Goal: Transaction & Acquisition: Purchase product/service

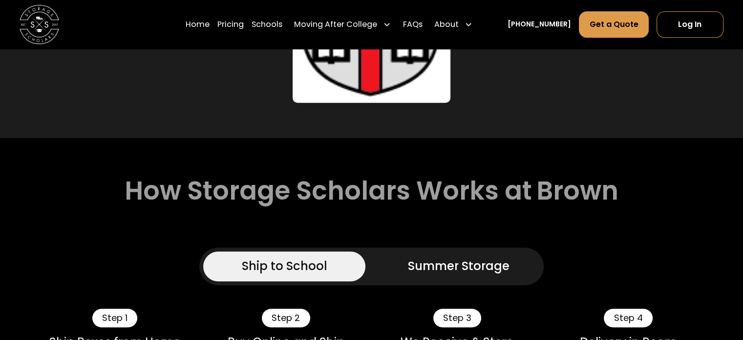
scroll to position [827, 0]
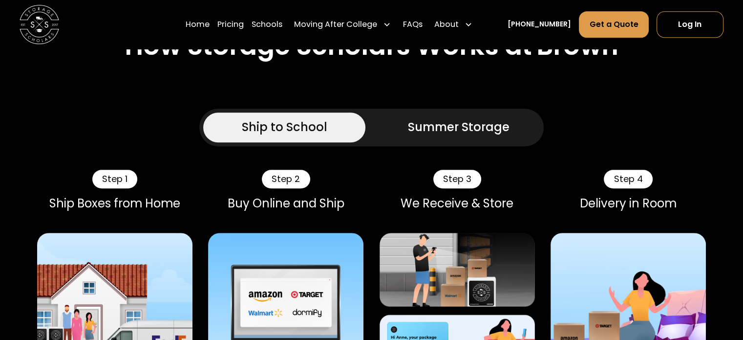
click at [454, 141] on link "Summer Storage" at bounding box center [459, 126] width 162 height 29
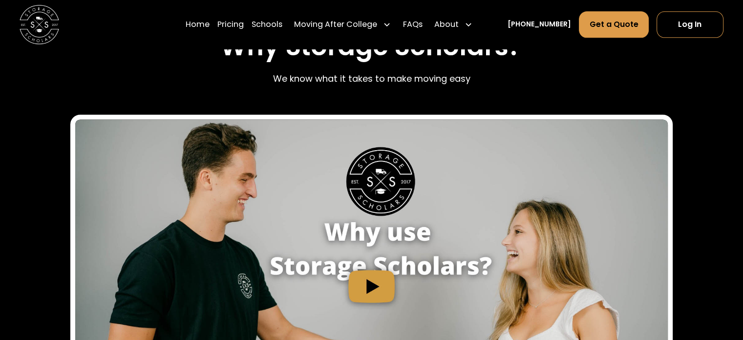
scroll to position [1406, 0]
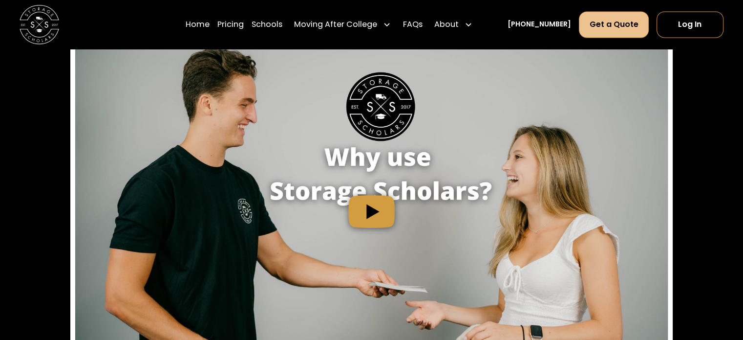
click at [608, 17] on link "Get a Quote" at bounding box center [613, 24] width 69 height 26
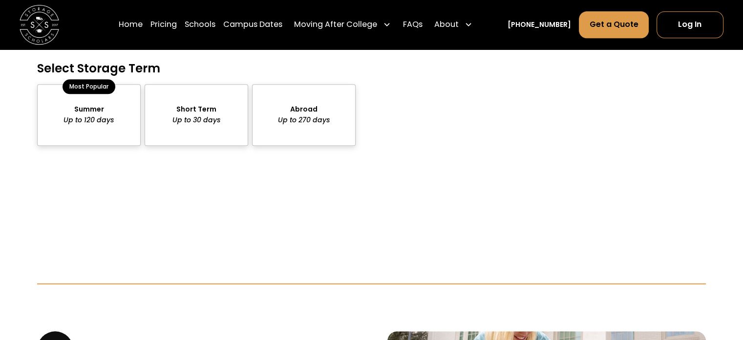
scroll to position [1007, 0]
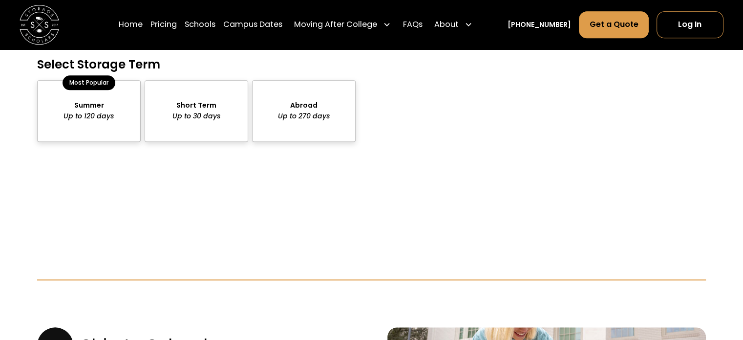
click at [76, 105] on div "package-pricing" at bounding box center [89, 111] width 104 height 62
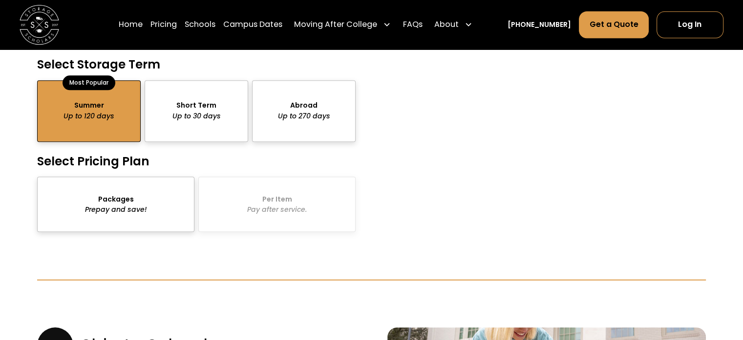
click at [122, 188] on div "package-pricing" at bounding box center [115, 203] width 157 height 55
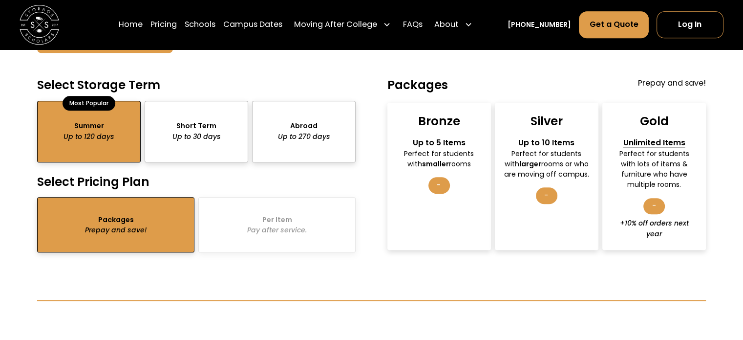
scroll to position [985, 0]
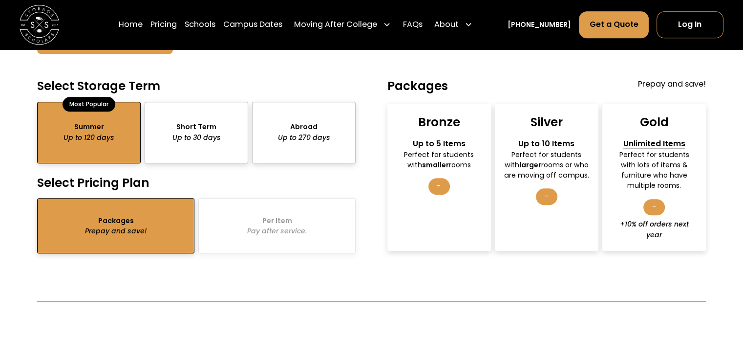
click at [438, 115] on div "Bronze" at bounding box center [439, 121] width 42 height 15
click at [436, 178] on div "-" at bounding box center [440, 186] width 22 height 17
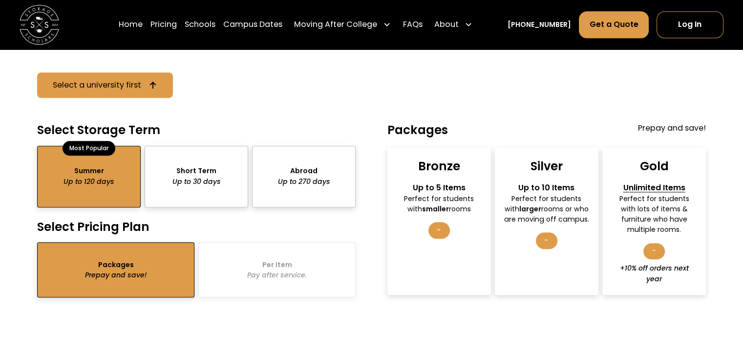
scroll to position [889, 0]
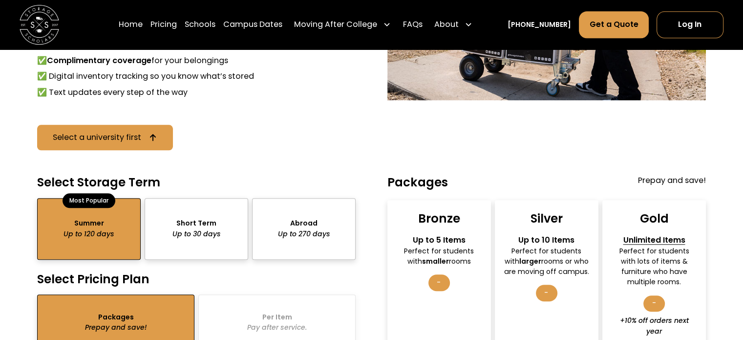
click at [429, 211] on div "Bronze" at bounding box center [439, 218] width 42 height 15
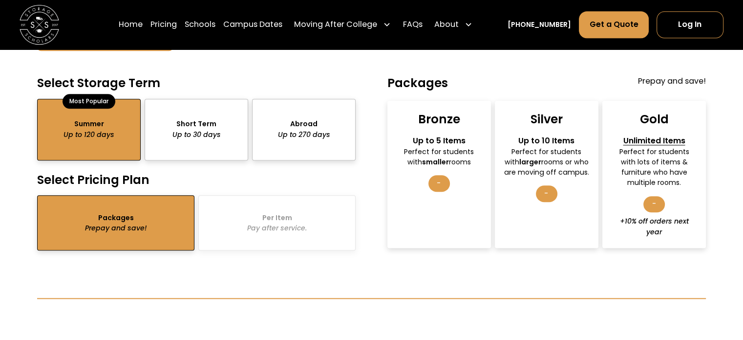
scroll to position [989, 0]
click at [445, 112] on div "Bronze" at bounding box center [439, 118] width 42 height 15
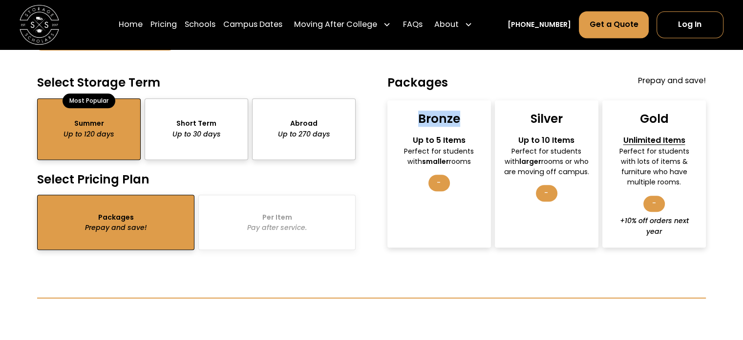
click at [445, 112] on div "Bronze" at bounding box center [439, 118] width 42 height 15
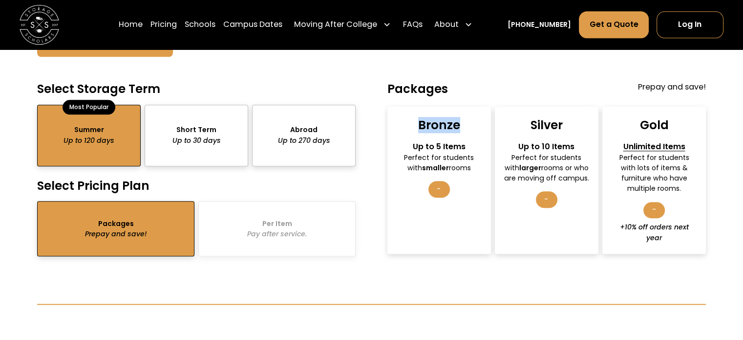
scroll to position [979, 0]
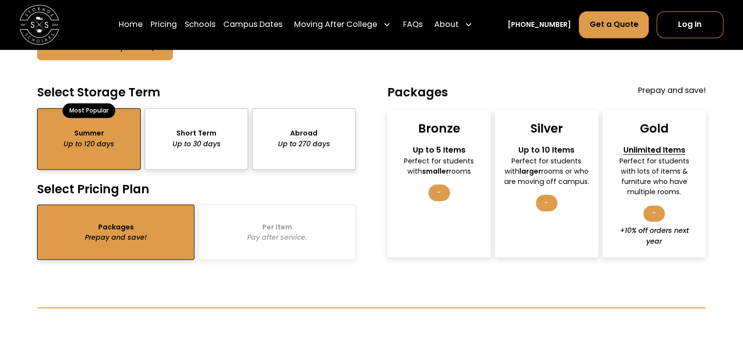
click at [439, 166] on strong "smaller" at bounding box center [435, 171] width 27 height 10
click at [437, 184] on div "-" at bounding box center [440, 192] width 22 height 17
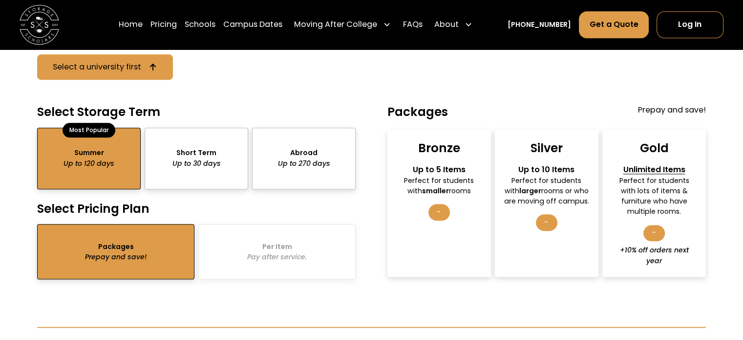
scroll to position [958, 0]
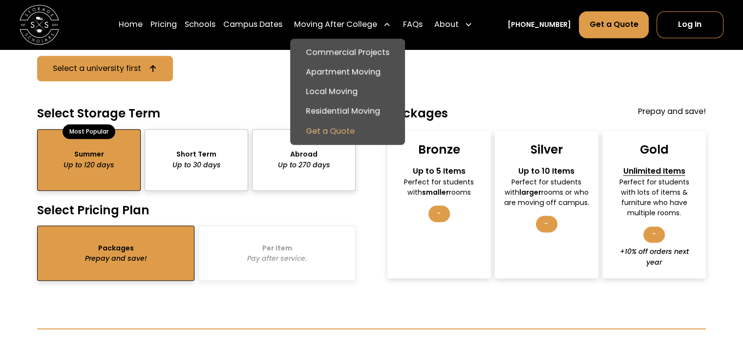
click at [342, 127] on link "Get a Quote" at bounding box center [347, 131] width 107 height 20
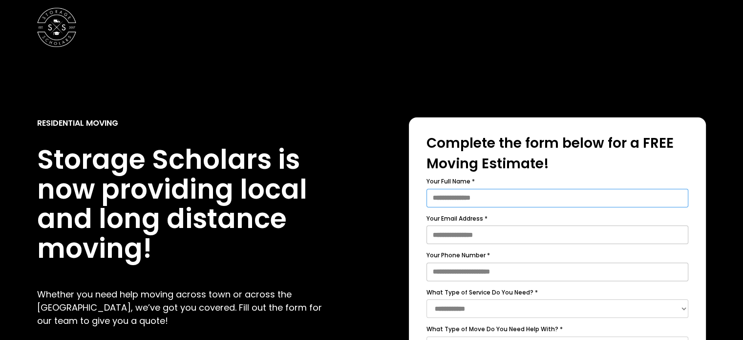
click at [485, 193] on input "Your Full Name *" at bounding box center [558, 198] width 262 height 19
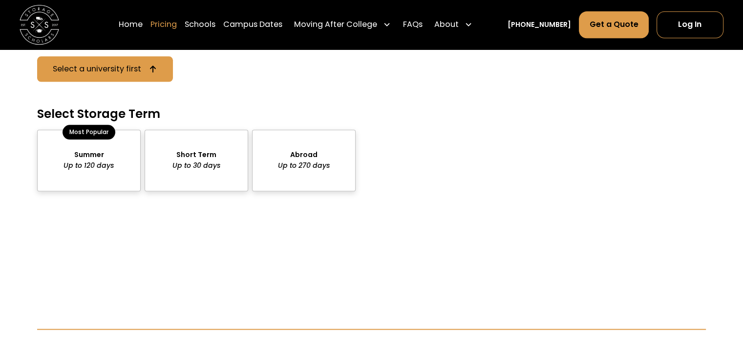
click at [177, 25] on link "Pricing" at bounding box center [164, 24] width 26 height 27
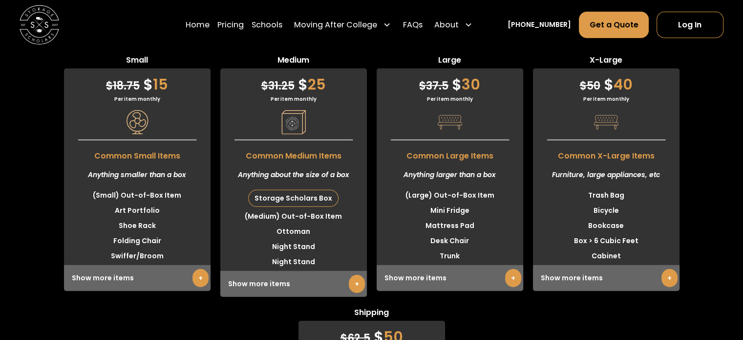
scroll to position [2808, 0]
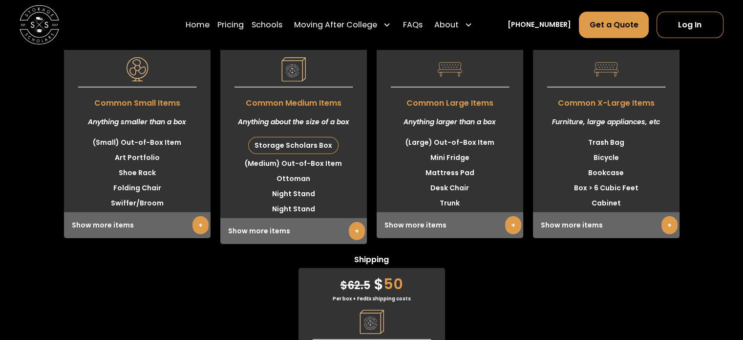
click at [351, 238] on link "+" at bounding box center [357, 231] width 16 height 18
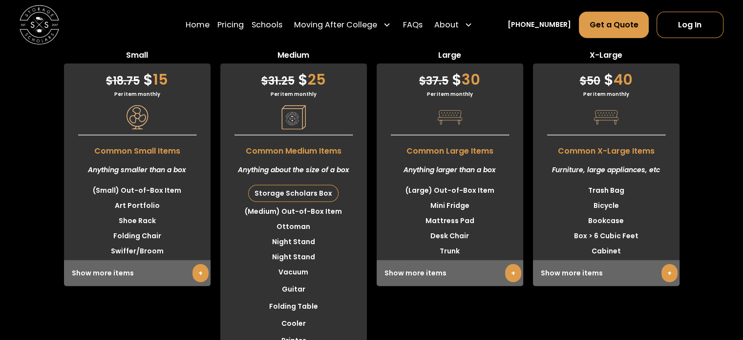
scroll to position [2761, 0]
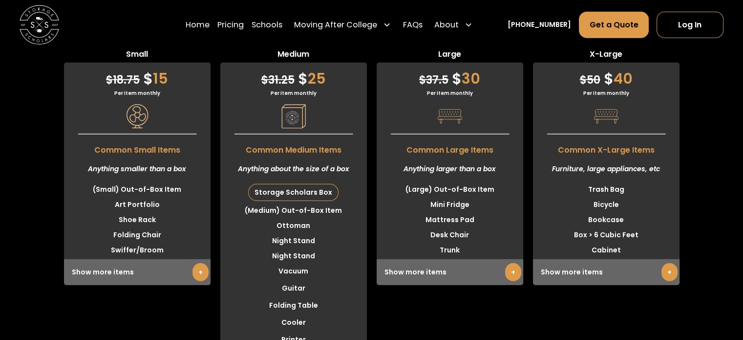
click at [199, 273] on link "+" at bounding box center [201, 272] width 16 height 18
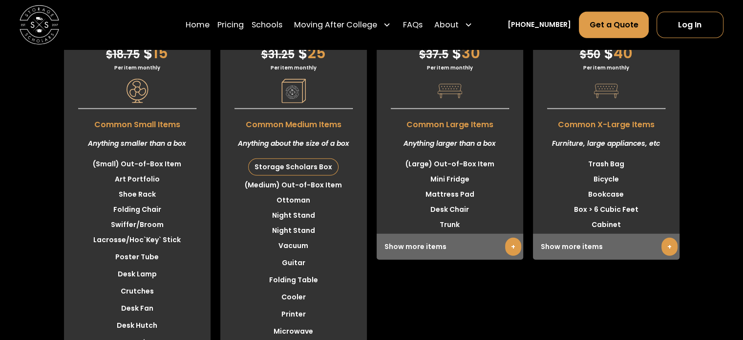
scroll to position [2789, 0]
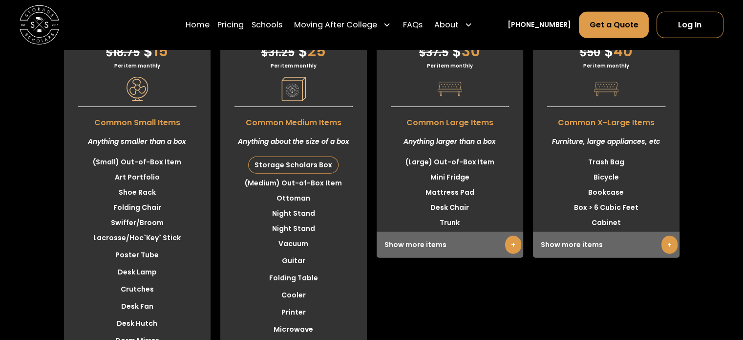
click at [284, 166] on div "Storage Scholars Box" at bounding box center [293, 165] width 89 height 16
click at [336, 166] on li "Storage Scholars Box" at bounding box center [293, 164] width 147 height 21
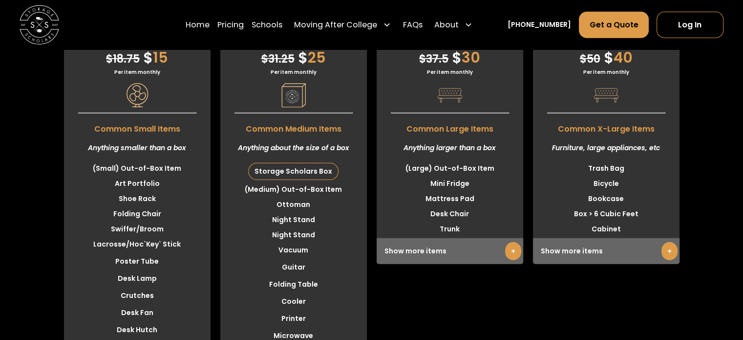
scroll to position [2782, 0]
